Goal: Transaction & Acquisition: Download file/media

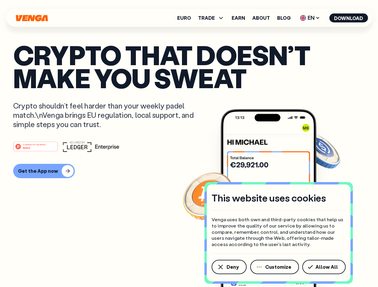
click at [189, 144] on div "#1 PRODUCT OF THE MONTH Web3" at bounding box center [188, 146] width 351 height 11
click at [228, 267] on span "Deny" at bounding box center [232, 267] width 12 height 5
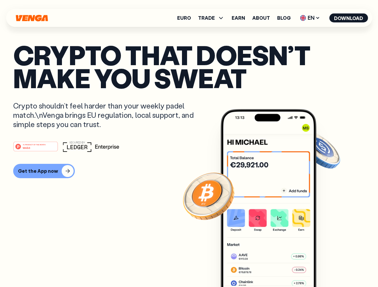
click at [275, 267] on img at bounding box center [268, 209] width 96 height 200
click at [325, 267] on article "Crypto that doesn’t make you sweat Crypto shouldn’t feel harder than your weekl…" at bounding box center [188, 155] width 351 height 224
click at [213, 18] on span "TRADE" at bounding box center [206, 18] width 17 height 5
click at [310, 18] on span "EN" at bounding box center [310, 18] width 24 height 10
click at [348, 18] on button "Download" at bounding box center [348, 17] width 39 height 9
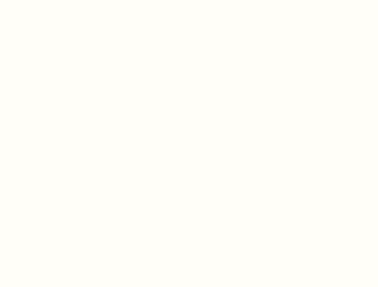
click at [189, 0] on html "This website uses cookies Venga uses both own and third-party cookies that help…" at bounding box center [189, 0] width 378 height 0
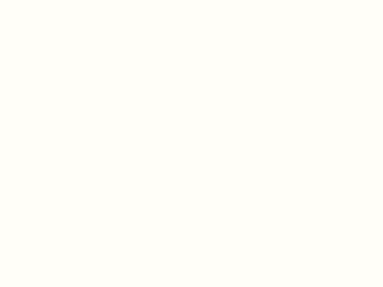
click at [43, 0] on html "This website uses cookies Venga uses both own and third-party cookies that help…" at bounding box center [191, 0] width 383 height 0
click at [36, 0] on html "This website uses cookies Venga uses both own and third-party cookies that help…" at bounding box center [191, 0] width 383 height 0
